Goal: Task Accomplishment & Management: Use online tool/utility

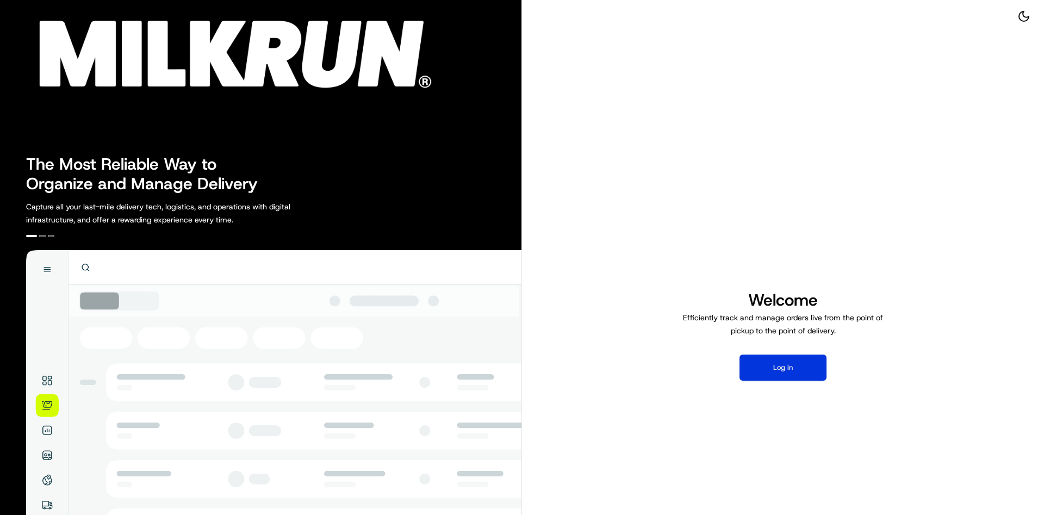
click at [782, 366] on button "Log in" at bounding box center [783, 368] width 87 height 26
